Goal: Communication & Community: Answer question/provide support

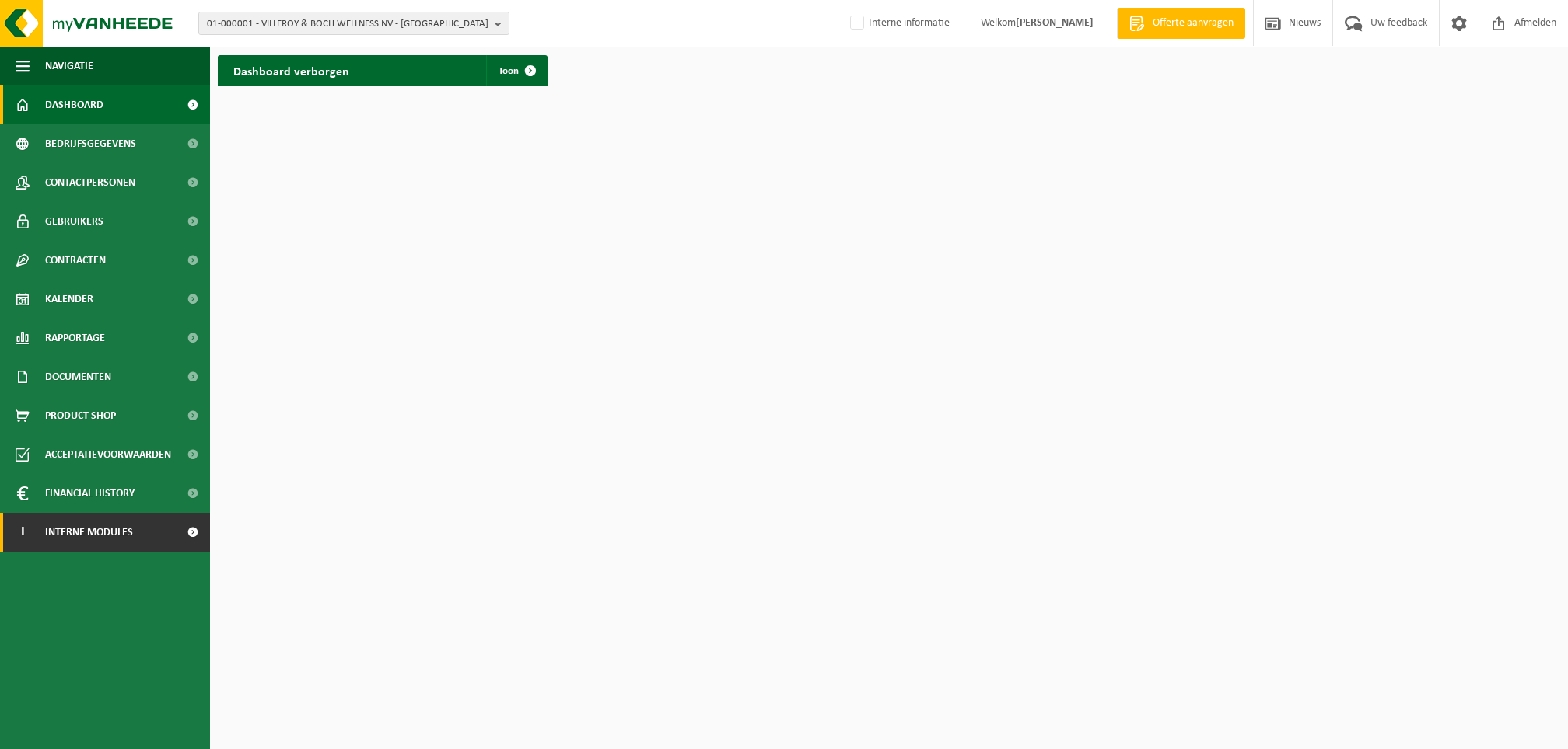
click at [119, 532] on span "Interne modules" at bounding box center [89, 532] width 88 height 39
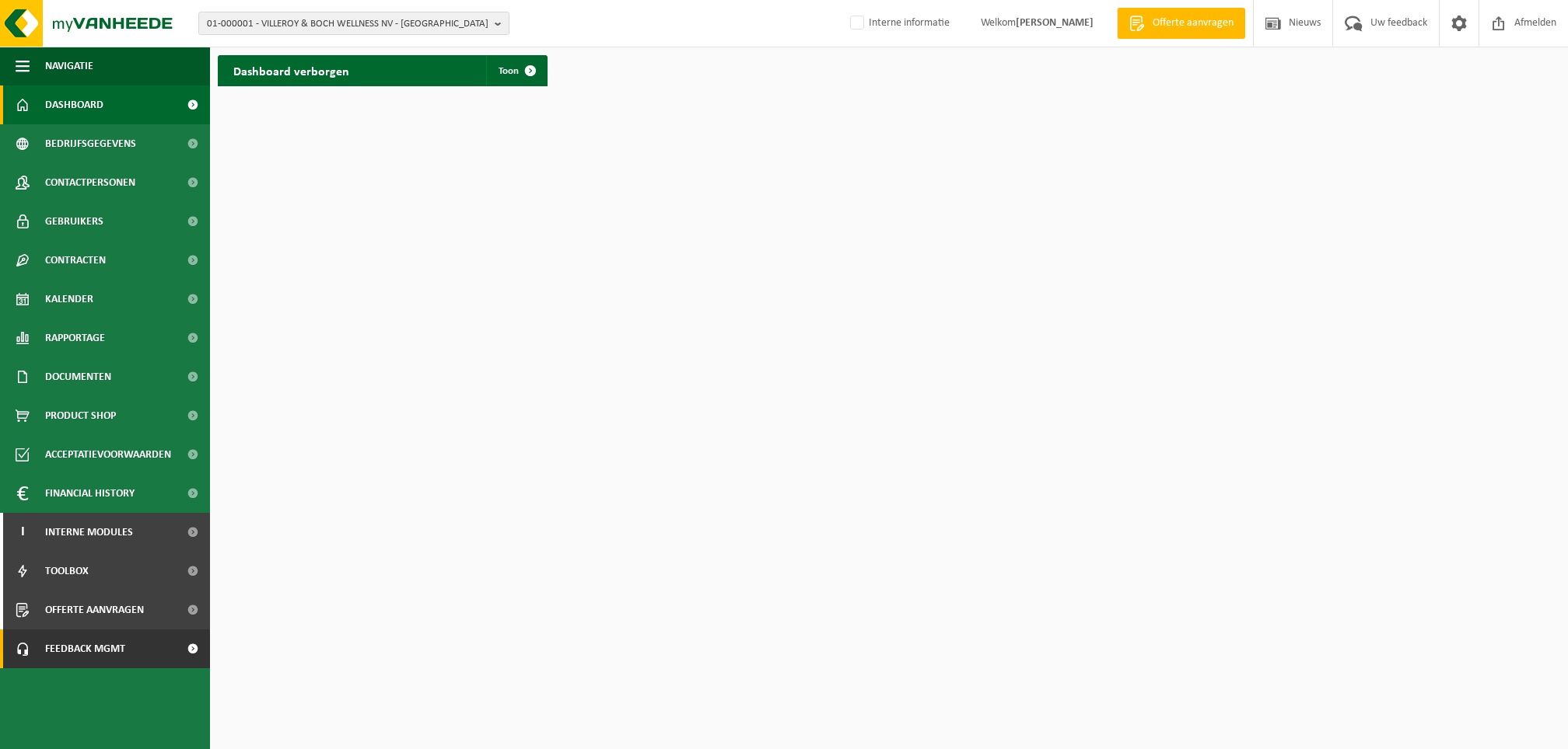
click at [168, 650] on link "Feedback MGMT" at bounding box center [104, 649] width 210 height 39
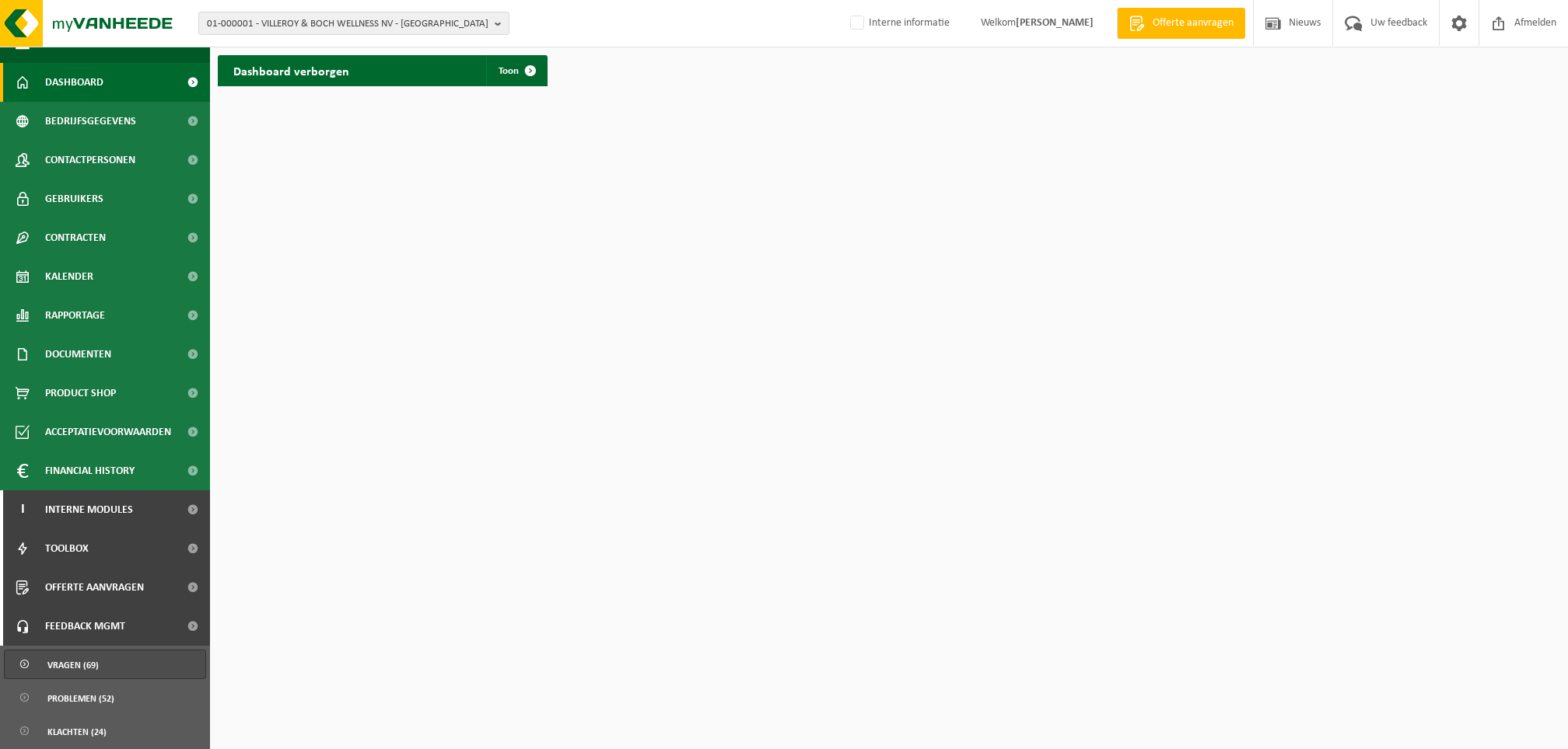
click at [98, 659] on link "Vragen (69)" at bounding box center [105, 664] width 202 height 29
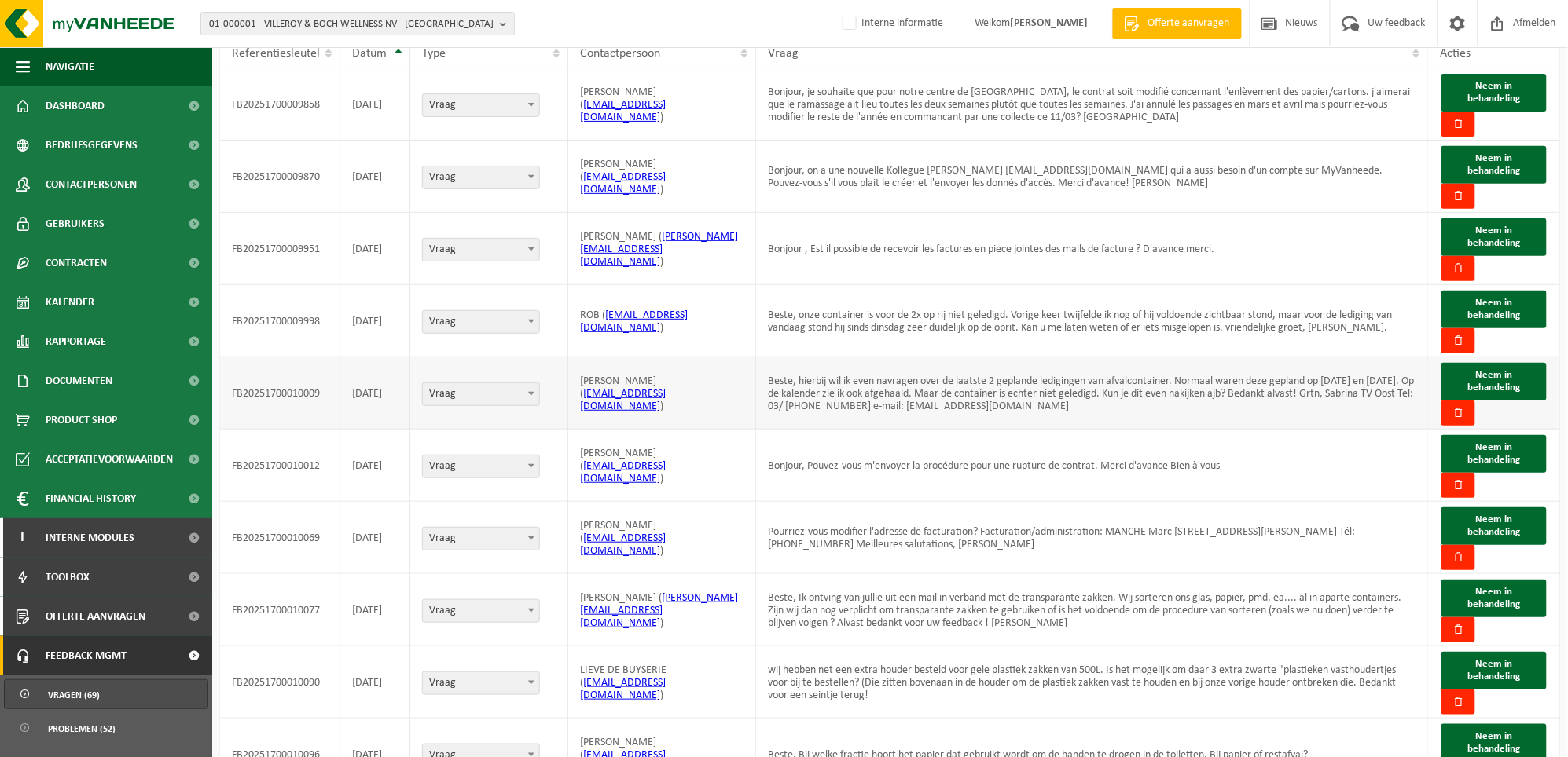
scroll to position [222, 0]
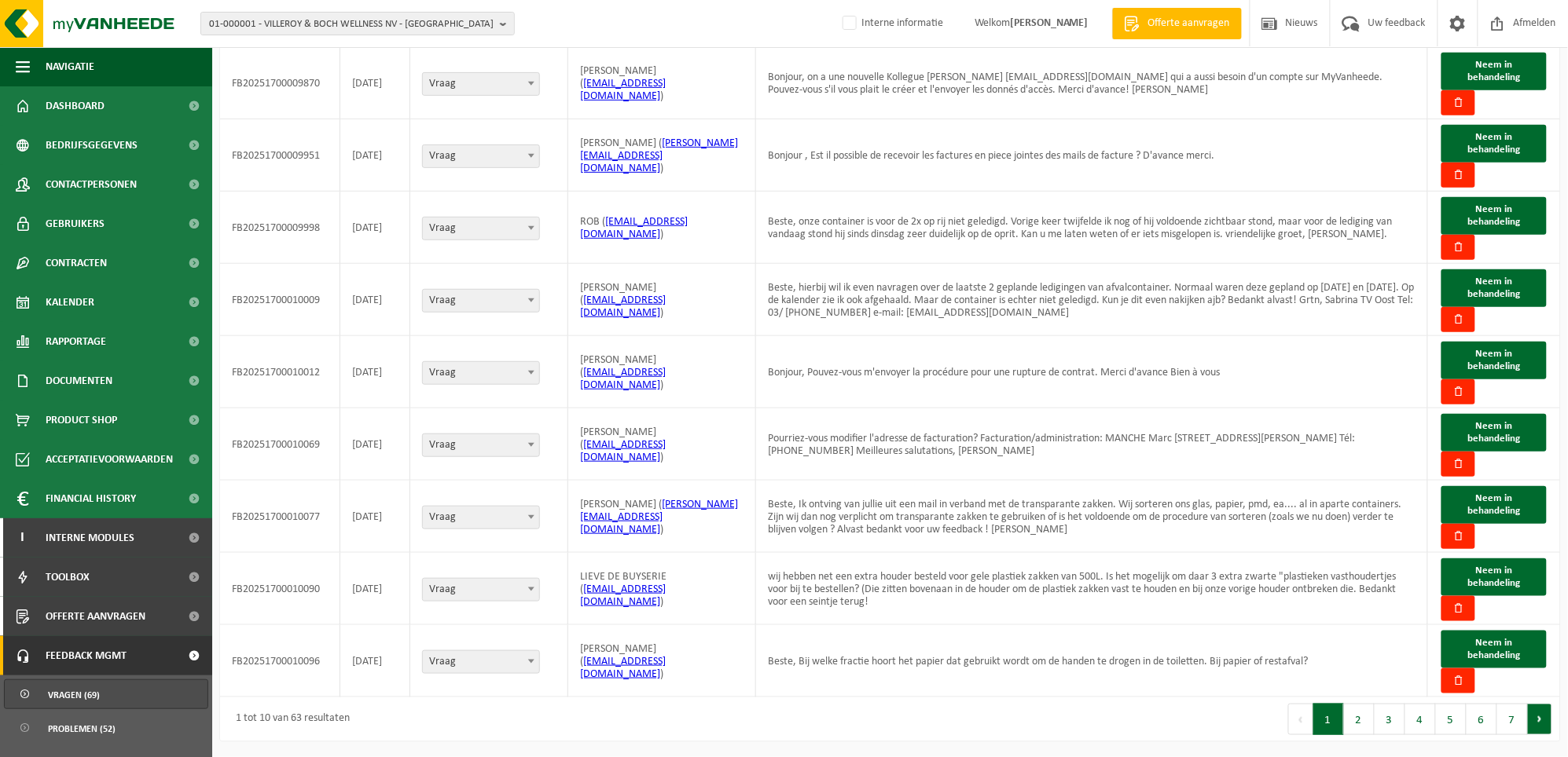
click at [1541, 722] on button "Volgende" at bounding box center [1540, 719] width 24 height 31
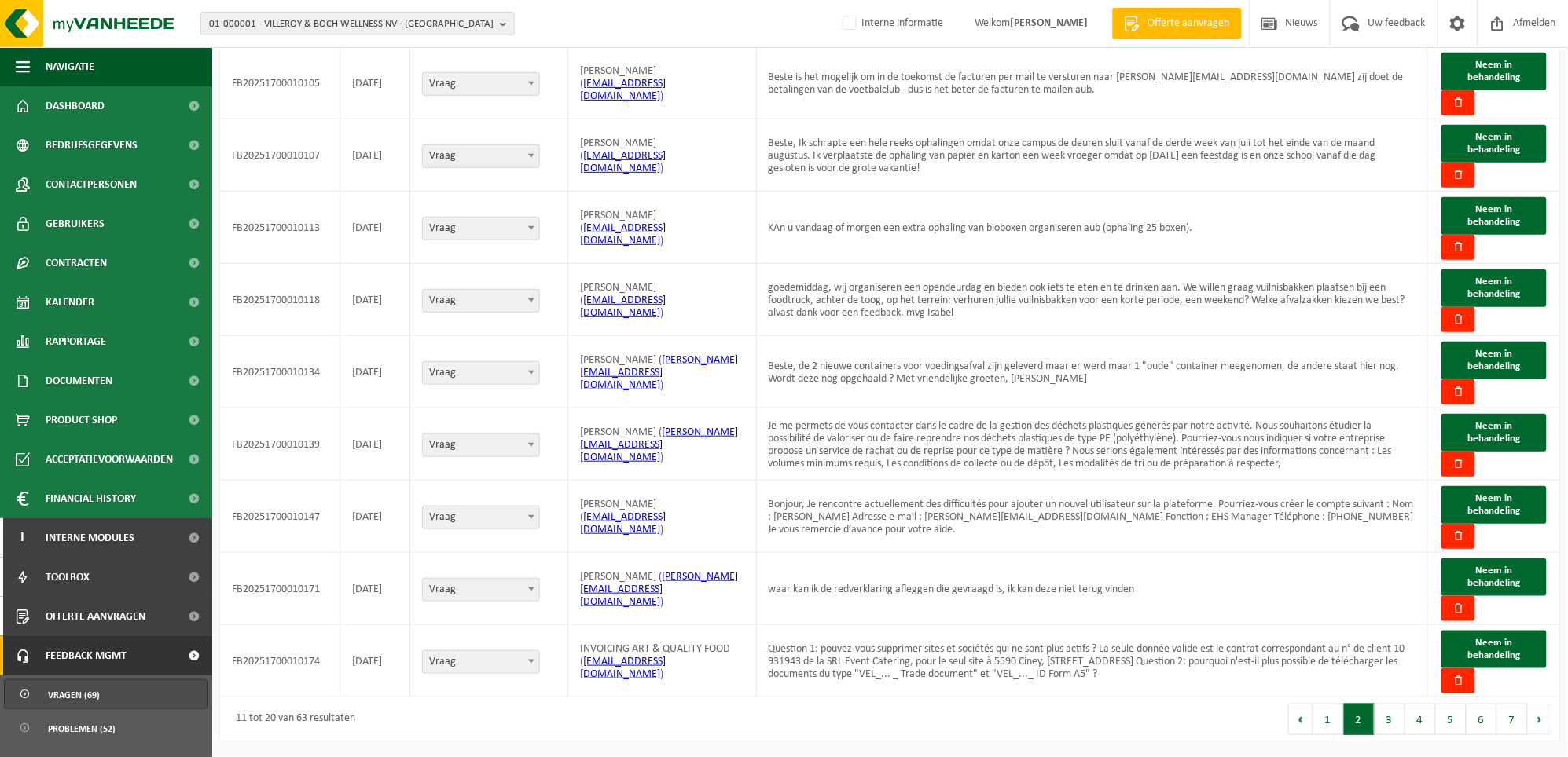
click at [1542, 722] on button "Volgende" at bounding box center [1540, 719] width 24 height 31
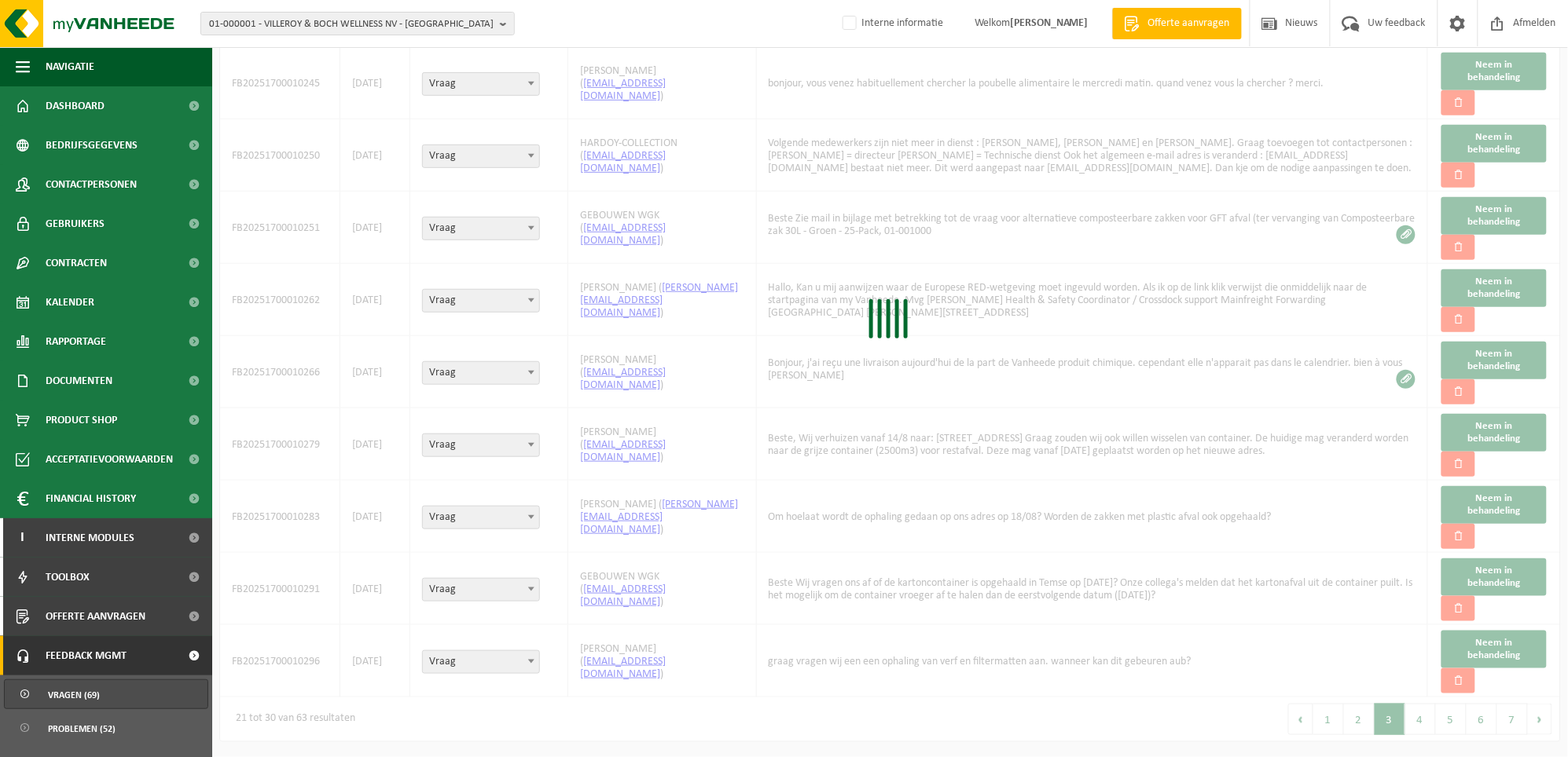
scroll to position [219, 0]
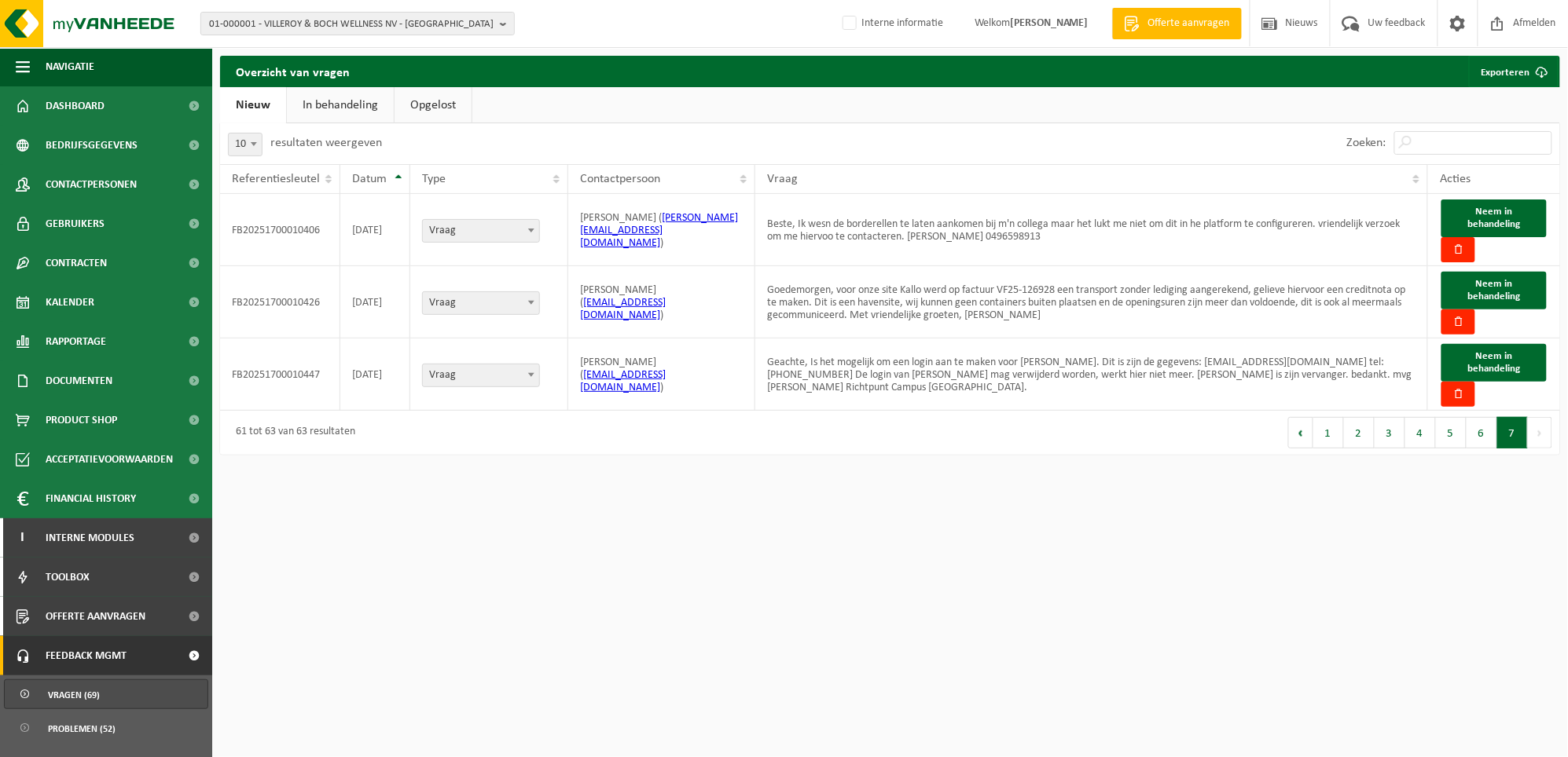
click at [1543, 722] on html "01-000001 - VILLEROY & BOCH WELLNESS NV - ROESELARE 01-000001 - VILLEROY & BOCH…" at bounding box center [784, 378] width 1568 height 757
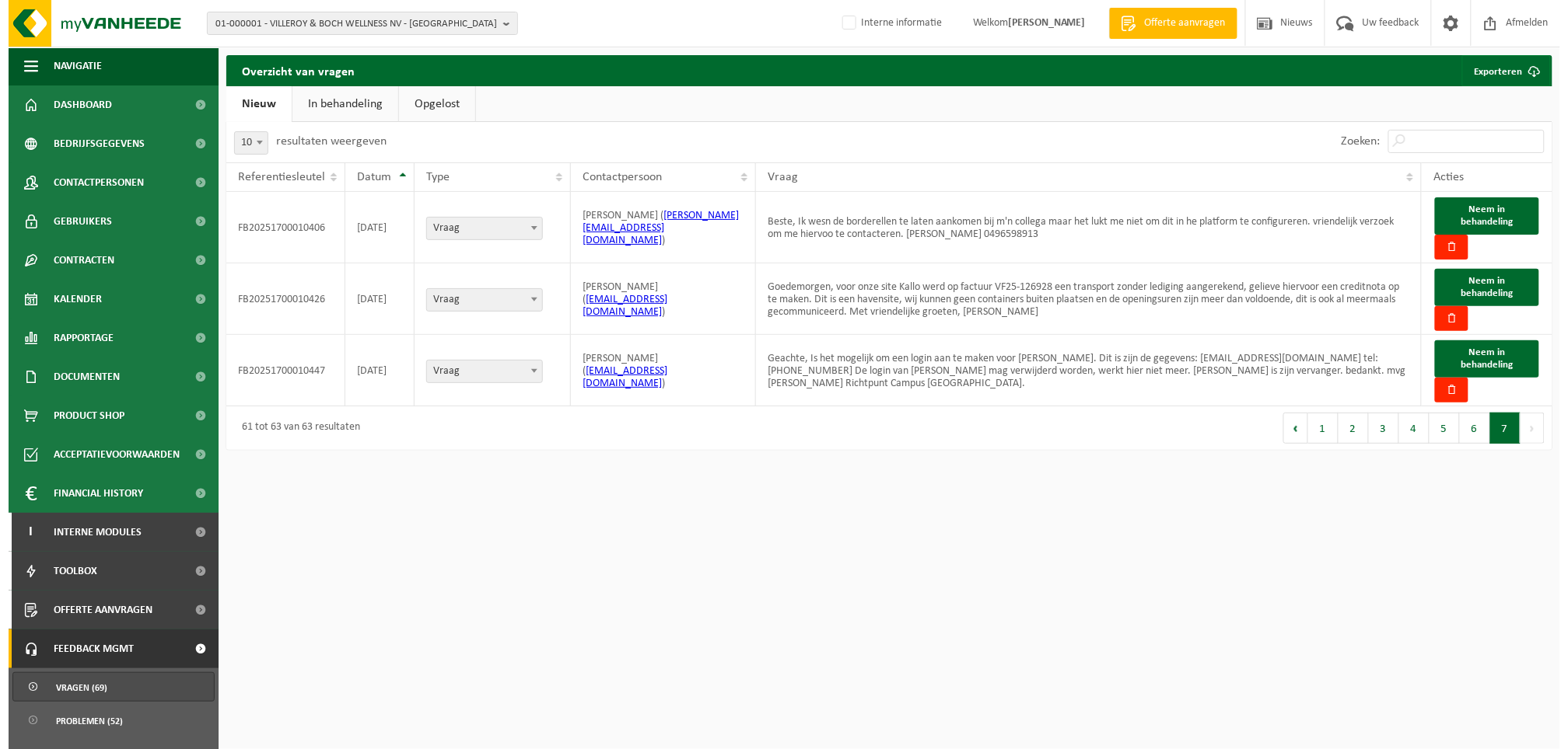
scroll to position [0, 0]
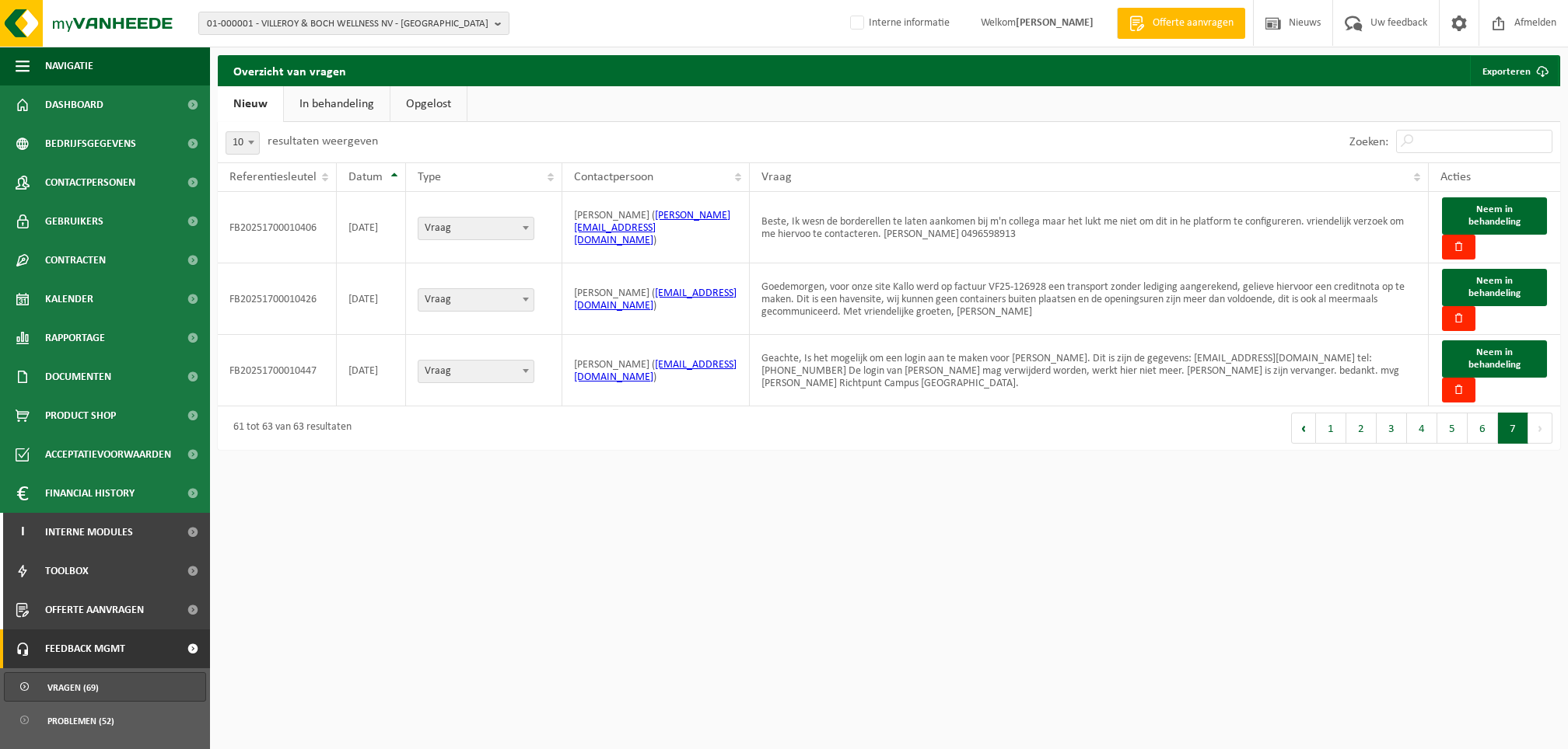
click at [1527, 716] on html "01-000001 - VILLEROY & BOCH WELLNESS NV - ROESELARE 01-000001 - VILLEROY & BOCH…" at bounding box center [784, 374] width 1568 height 749
click at [1479, 441] on button "6" at bounding box center [1483, 428] width 30 height 31
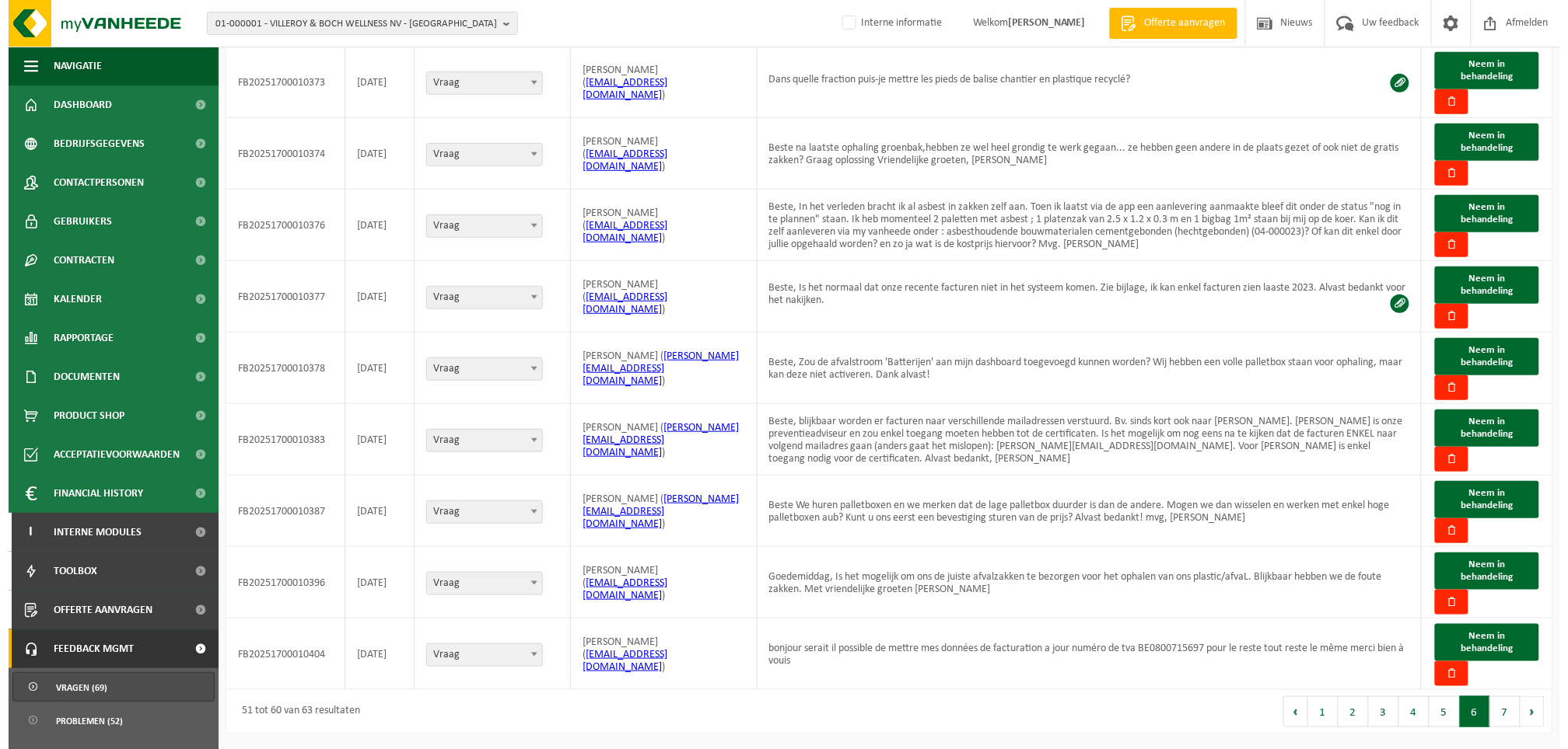
scroll to position [117, 0]
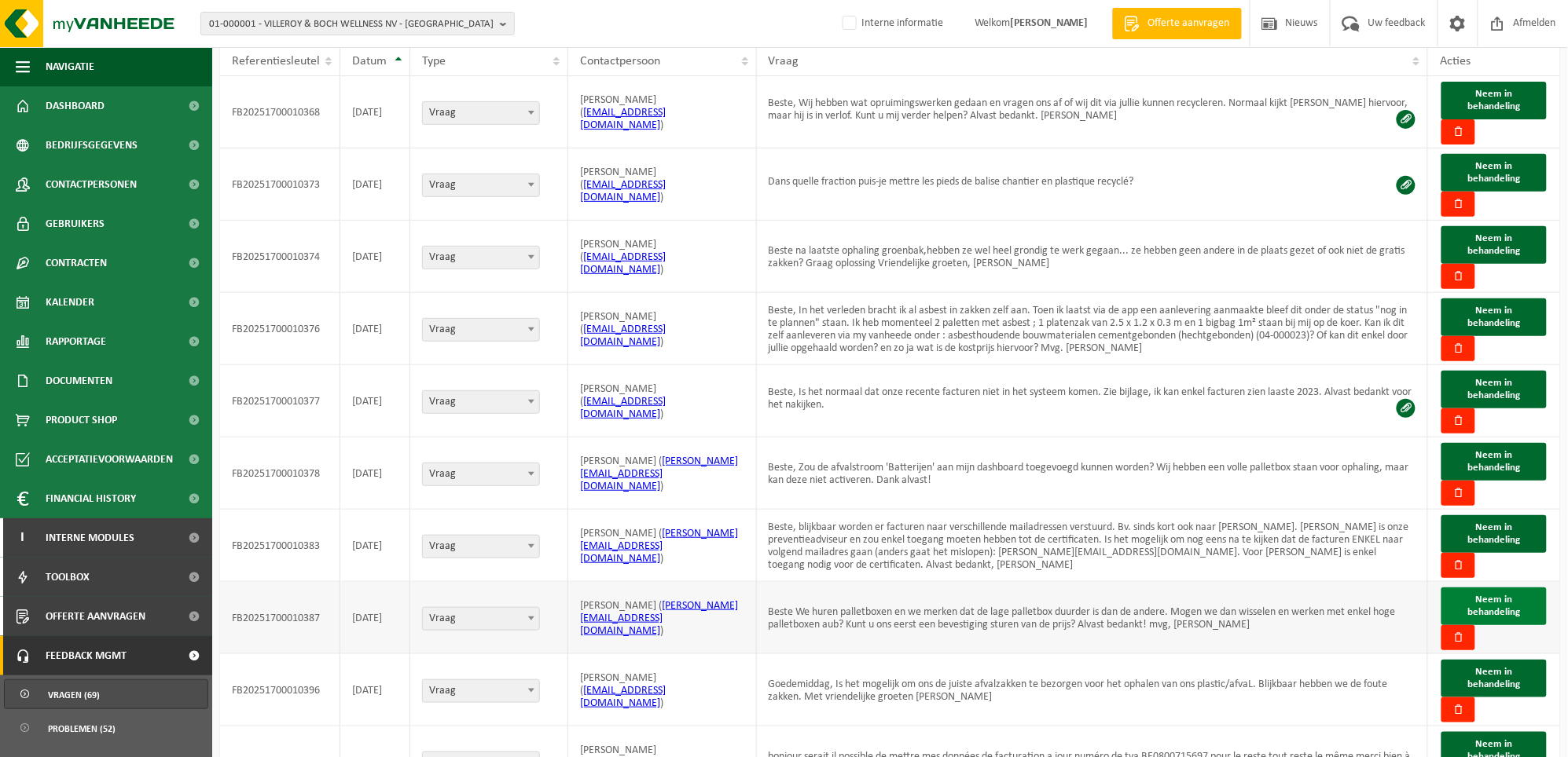
click at [1510, 603] on span "Neem in behandeling" at bounding box center [1495, 606] width 52 height 23
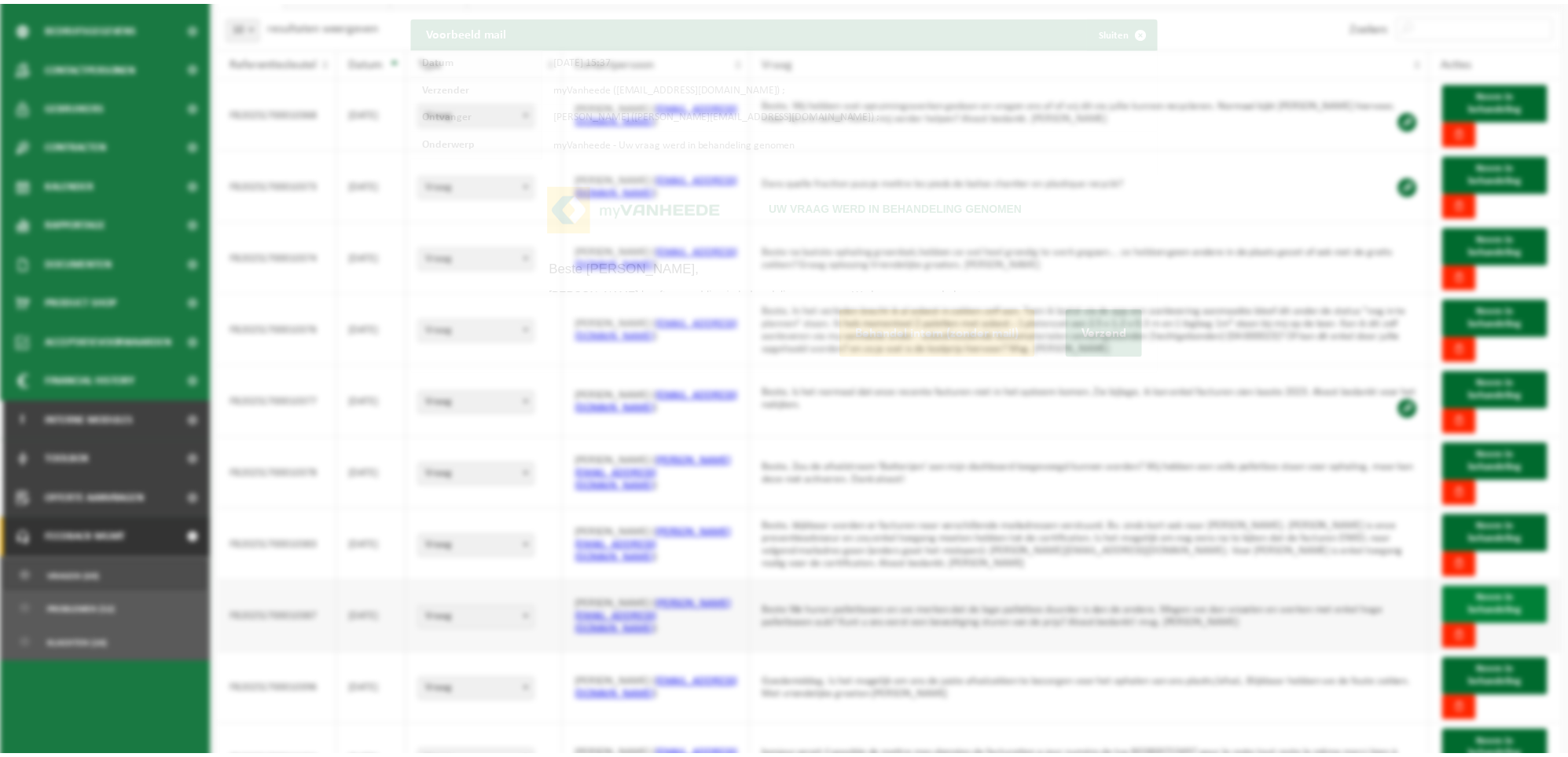
scroll to position [0, 0]
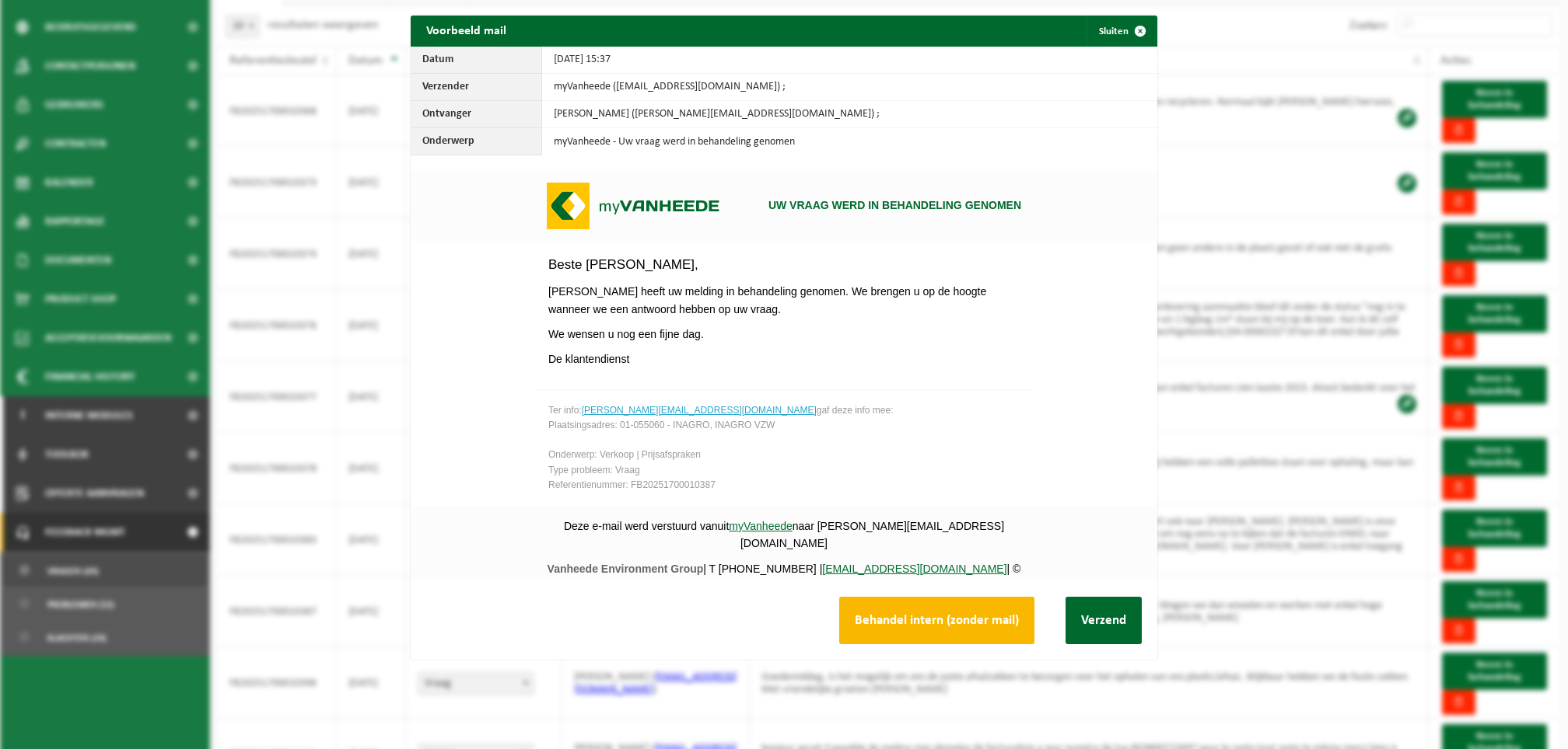
click at [959, 625] on button "Behandel intern (zonder mail)" at bounding box center [937, 620] width 195 height 48
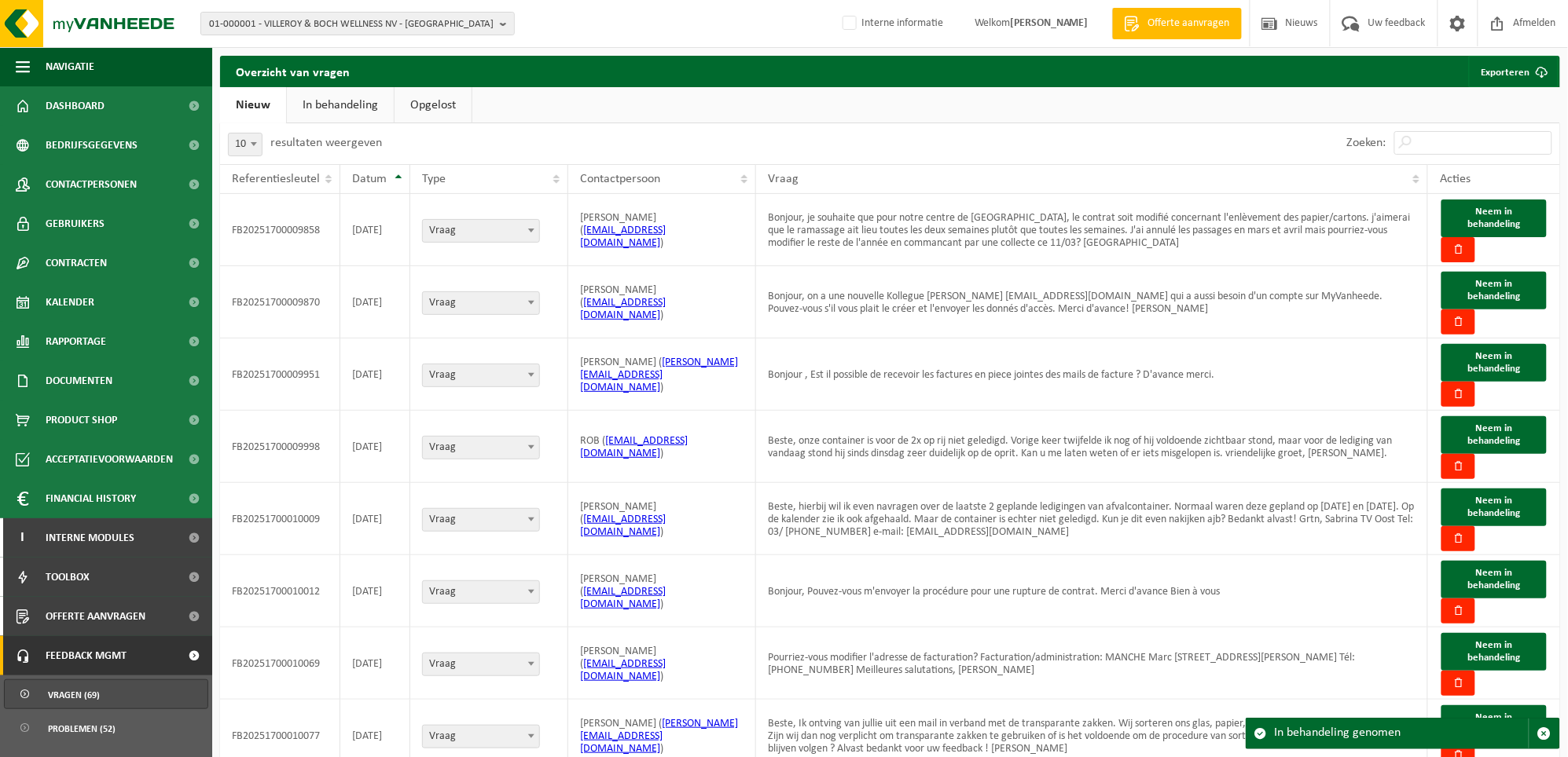
click at [343, 99] on link "In behandeling" at bounding box center [340, 105] width 107 height 36
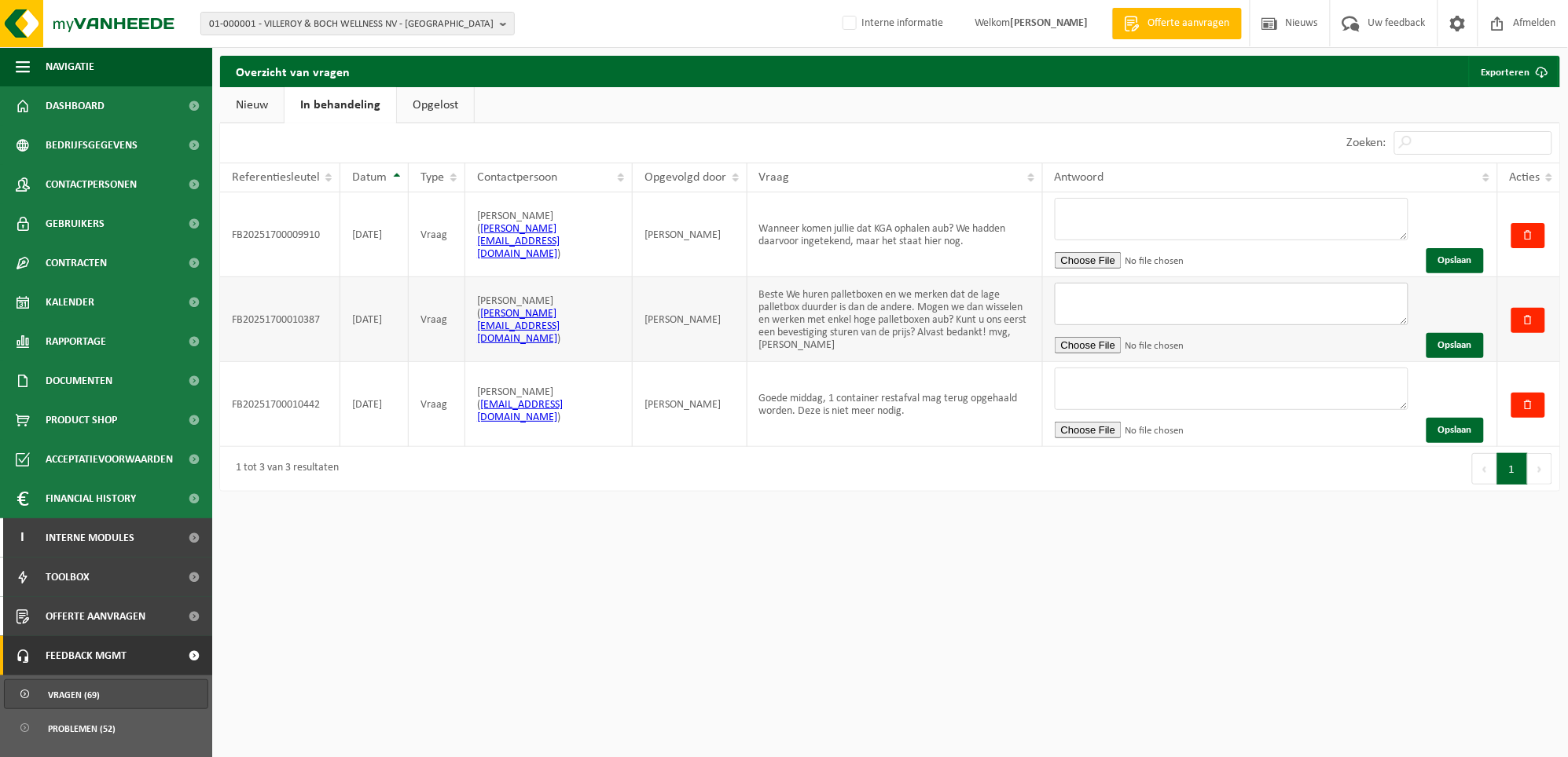
click at [1091, 305] on textarea at bounding box center [1231, 304] width 354 height 42
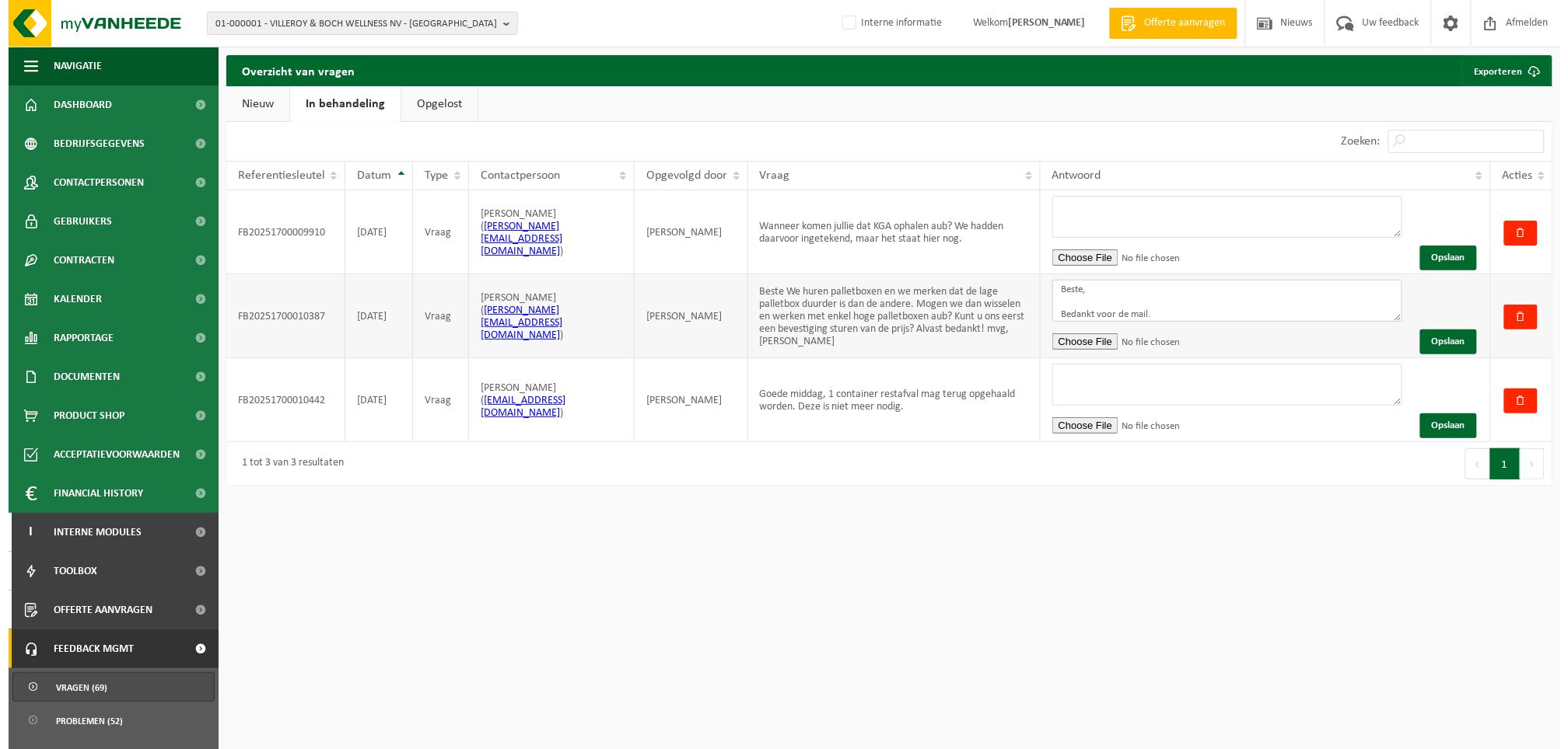
scroll to position [17, 0]
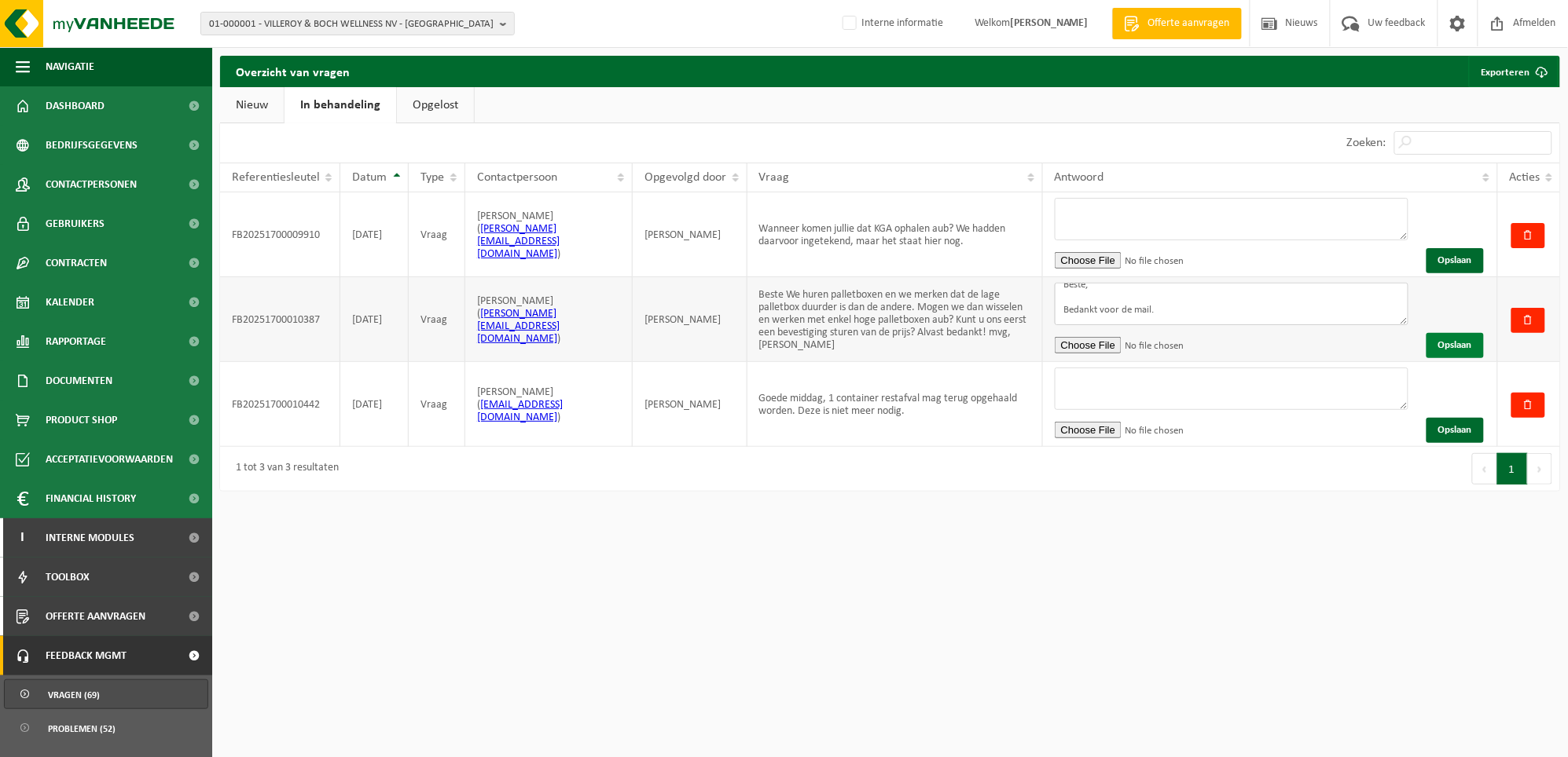
type textarea "Beste, Bedankt voor de mail."
click at [1459, 346] on button "Opslaan" at bounding box center [1456, 346] width 57 height 25
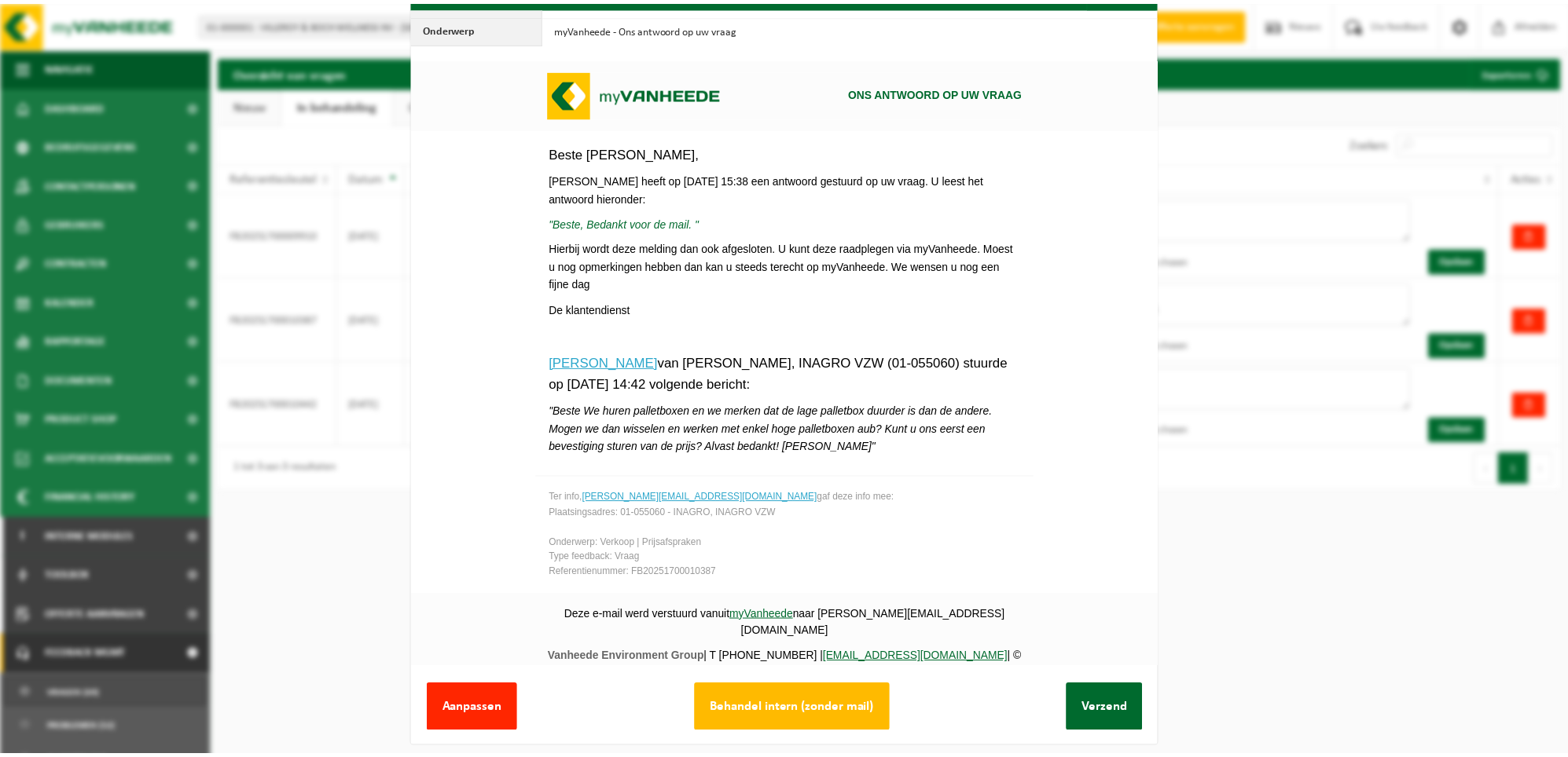
scroll to position [62, 0]
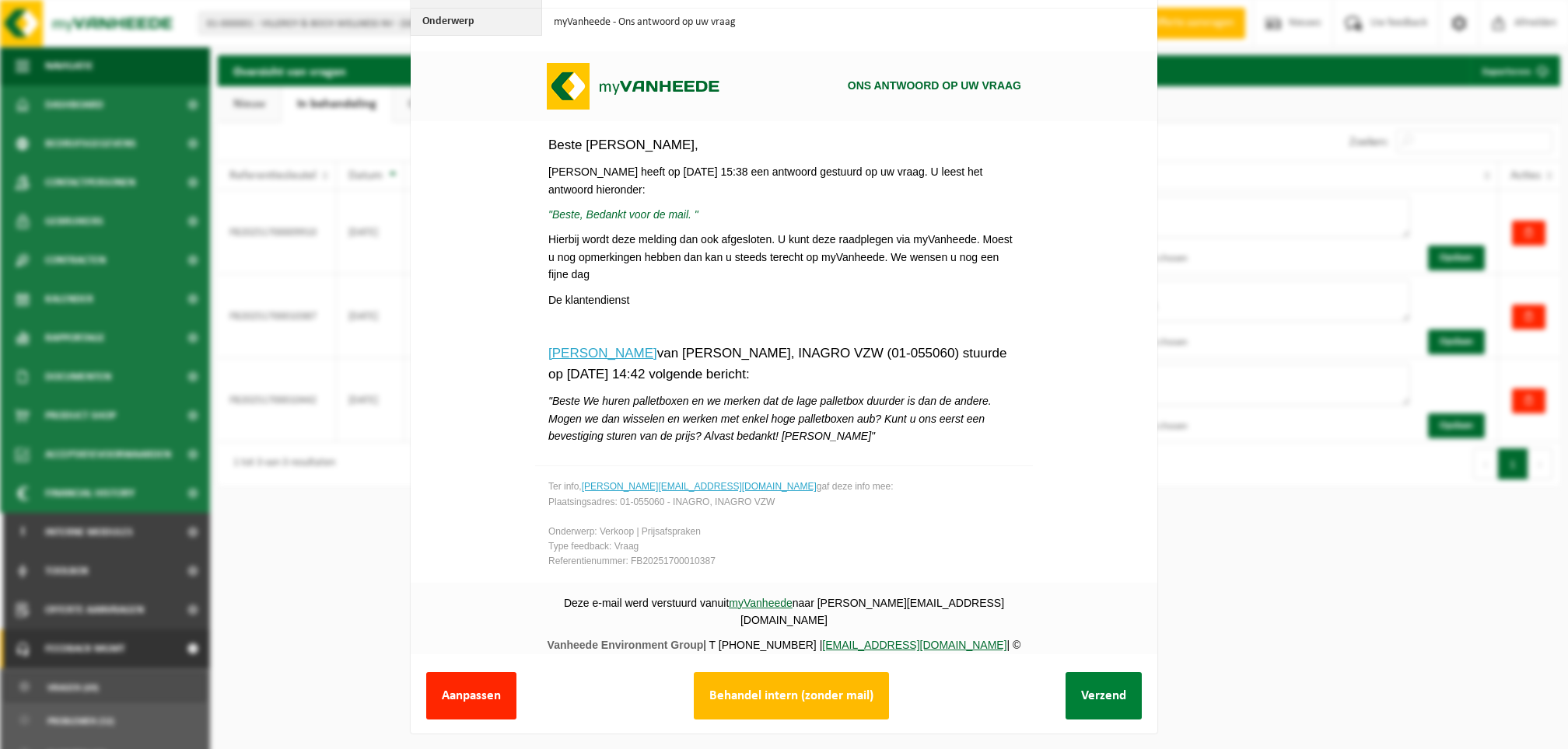
click at [1084, 675] on button "Verzend" at bounding box center [1103, 696] width 76 height 48
